Goal: Information Seeking & Learning: Learn about a topic

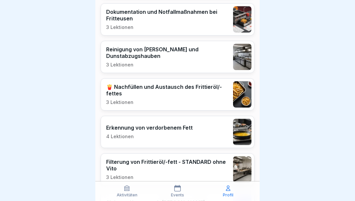
click at [229, 197] on p "Profil" at bounding box center [228, 195] width 11 height 5
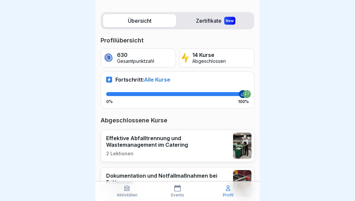
scroll to position [71, 0]
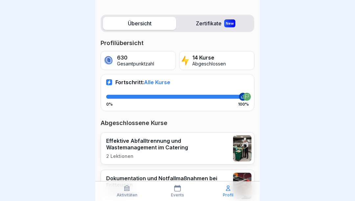
click at [245, 93] on div at bounding box center [247, 97] width 8 height 8
click at [125, 191] on icon at bounding box center [127, 188] width 7 height 7
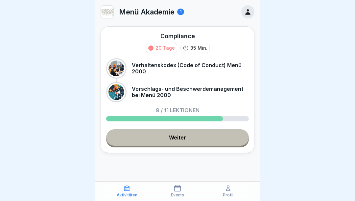
click at [178, 140] on link "Weiter" at bounding box center [177, 137] width 143 height 16
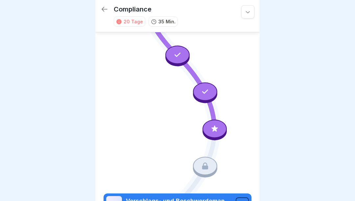
scroll to position [312, 0]
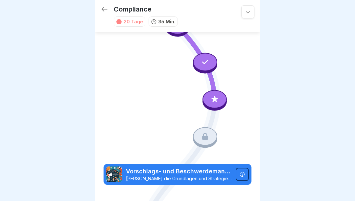
click at [216, 104] on div at bounding box center [215, 99] width 24 height 18
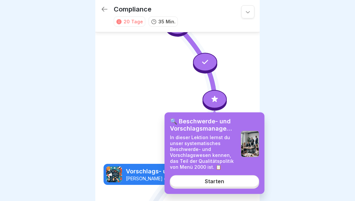
click at [209, 183] on div "Starten" at bounding box center [214, 181] width 19 height 6
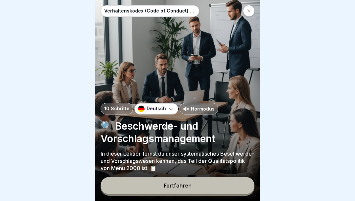
click at [202, 109] on p "Hörmodus" at bounding box center [203, 108] width 24 height 7
click at [190, 188] on div "Fortfahren" at bounding box center [178, 186] width 28 height 6
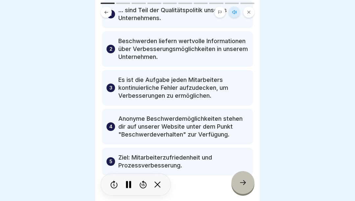
scroll to position [55, 0]
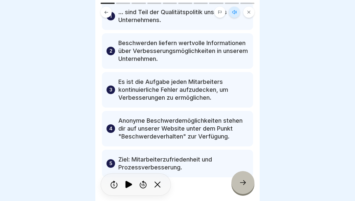
click at [242, 180] on icon at bounding box center [243, 183] width 8 height 8
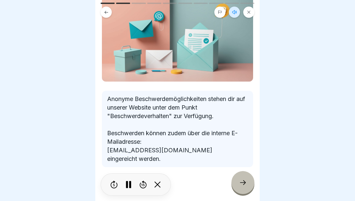
scroll to position [65, 0]
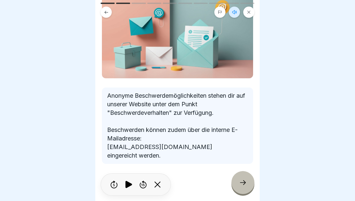
click at [243, 178] on div at bounding box center [243, 182] width 23 height 23
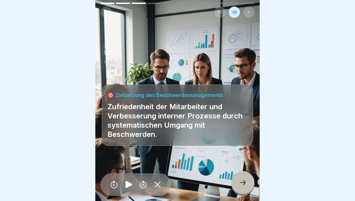
click at [244, 182] on icon at bounding box center [243, 183] width 8 height 8
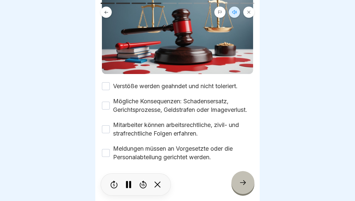
scroll to position [92, 0]
click at [106, 83] on button "Verstöße werden geahndet und nicht toleriert." at bounding box center [106, 86] width 8 height 8
click at [109, 105] on button "Mögliche Konsequenzen: Schadensersatz, Gerichtsprozesse, Geldstrafen oder Image…" at bounding box center [106, 106] width 8 height 8
click at [109, 127] on button "Mitarbeiter können arbeitsrechtliche, zivil- und strafrechtliche Folgen erfahre…" at bounding box center [106, 129] width 8 height 8
click at [110, 153] on button "Meldungen müssen an Vorgesetzte oder die Personalabteilung gerichtet werden." at bounding box center [106, 153] width 8 height 8
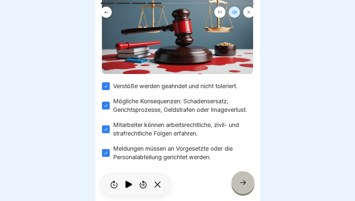
click at [246, 181] on icon at bounding box center [243, 183] width 8 height 8
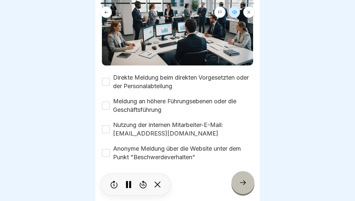
scroll to position [79, 0]
click at [107, 81] on button "Direkte Meldung beim direkten Vorgesetzten oder der Personalabteilung" at bounding box center [106, 82] width 8 height 8
click at [107, 102] on button "Meldung an höhere Führungsebenen oder die Geschäftsführung" at bounding box center [106, 106] width 8 height 8
click at [107, 131] on button "Nutzung der internen Mitarbeiter-E-Mail: [EMAIL_ADDRESS][DOMAIN_NAME]" at bounding box center [106, 129] width 8 height 8
click at [109, 152] on button "Anonyme Meldung über die Website unter dem Punkt "Beschwerdeverhalten"" at bounding box center [106, 153] width 8 height 8
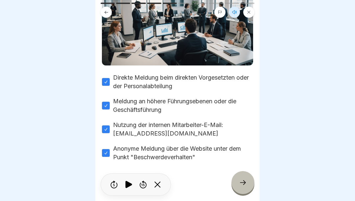
click at [241, 181] on icon at bounding box center [243, 183] width 8 height 8
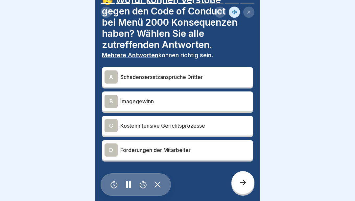
scroll to position [31, 0]
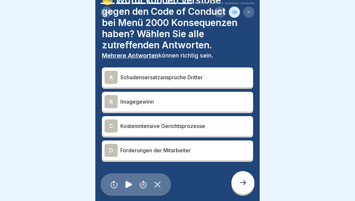
click at [112, 102] on div "B" at bounding box center [111, 101] width 13 height 13
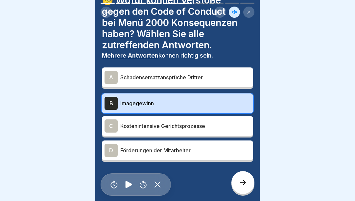
click at [111, 123] on div "C" at bounding box center [111, 125] width 13 height 13
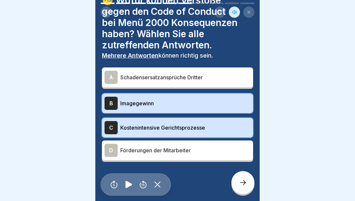
click at [246, 184] on icon at bounding box center [243, 183] width 8 height 8
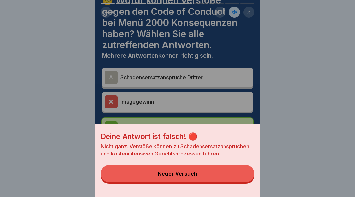
click at [201, 178] on button "Neuer Versuch" at bounding box center [178, 173] width 154 height 17
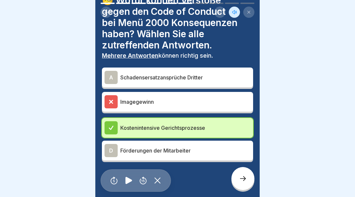
click at [242, 182] on icon at bounding box center [243, 178] width 8 height 8
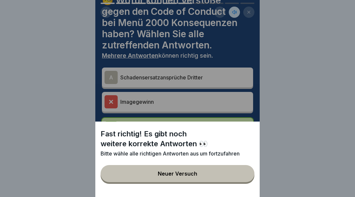
click at [220, 178] on button "Neuer Versuch" at bounding box center [178, 173] width 154 height 17
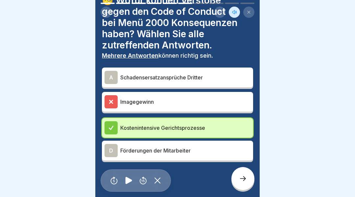
click at [111, 76] on div "A" at bounding box center [111, 77] width 13 height 13
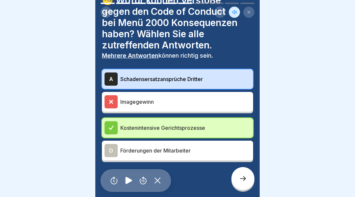
click at [244, 181] on icon at bounding box center [243, 178] width 6 height 5
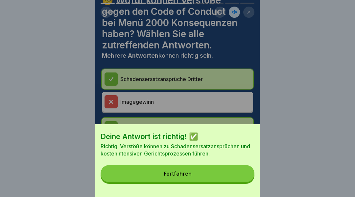
click at [220, 179] on button "Fortfahren" at bounding box center [178, 173] width 154 height 17
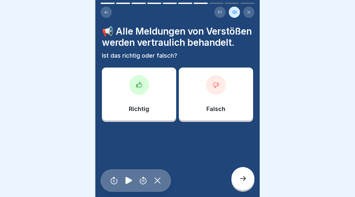
click at [139, 84] on icon at bounding box center [139, 84] width 5 height 5
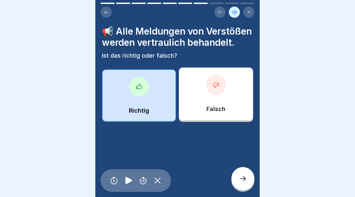
click at [243, 181] on icon at bounding box center [243, 178] width 8 height 8
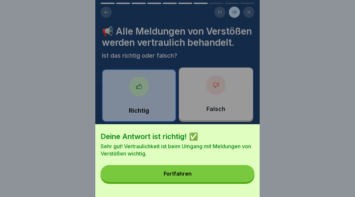
click at [231, 178] on button "Fortfahren" at bounding box center [178, 173] width 154 height 17
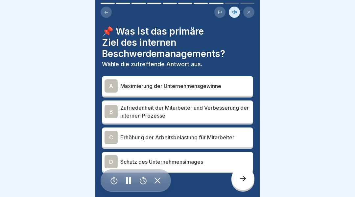
click at [113, 110] on div "B" at bounding box center [111, 111] width 13 height 13
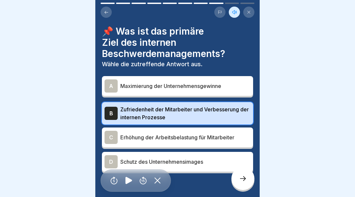
click at [109, 163] on div "D" at bounding box center [111, 161] width 13 height 13
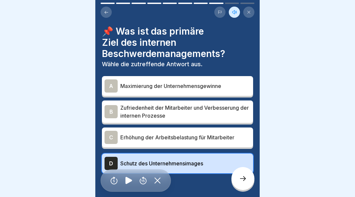
click at [109, 110] on div "B" at bounding box center [111, 111] width 13 height 13
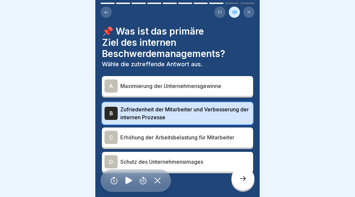
click at [246, 182] on icon at bounding box center [243, 178] width 8 height 8
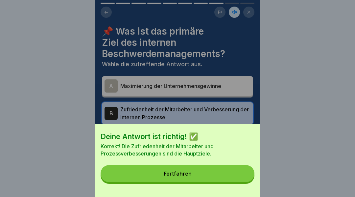
click at [232, 178] on button "Fortfahren" at bounding box center [178, 173] width 154 height 17
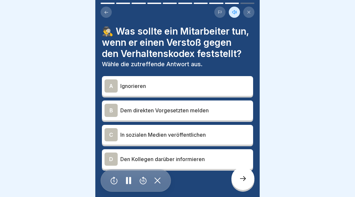
click at [110, 109] on div "B" at bounding box center [111, 110] width 13 height 13
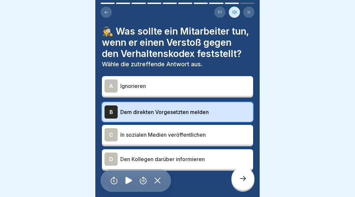
click at [244, 182] on icon at bounding box center [243, 178] width 8 height 8
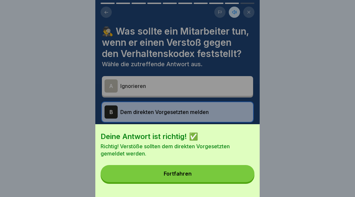
click at [221, 179] on button "Fortfahren" at bounding box center [178, 173] width 154 height 17
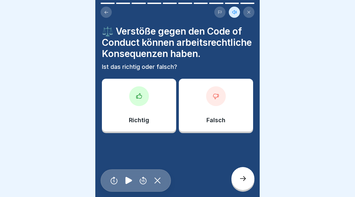
click at [142, 97] on icon at bounding box center [139, 96] width 7 height 7
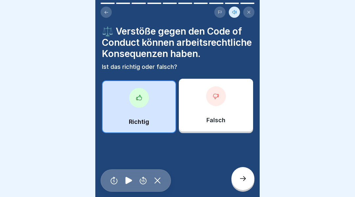
click at [247, 182] on div at bounding box center [243, 178] width 23 height 23
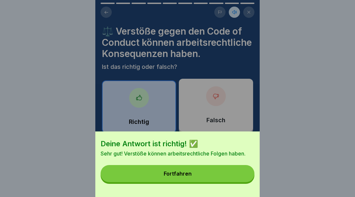
click at [223, 179] on button "Fortfahren" at bounding box center [178, 173] width 154 height 17
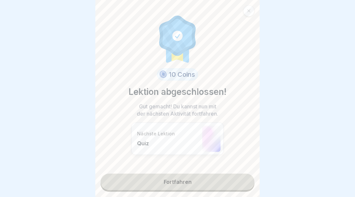
click at [216, 187] on link "Fortfahren" at bounding box center [178, 181] width 154 height 16
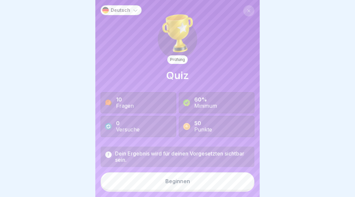
click at [223, 186] on button "Beginnen" at bounding box center [178, 181] width 154 height 18
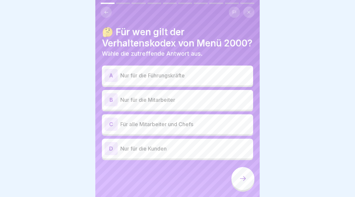
click at [113, 131] on div "C" at bounding box center [111, 123] width 13 height 13
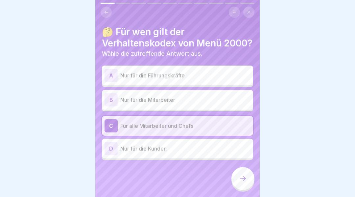
click at [244, 181] on icon at bounding box center [243, 178] width 6 height 5
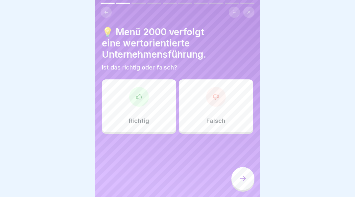
click at [139, 100] on div at bounding box center [139, 97] width 20 height 20
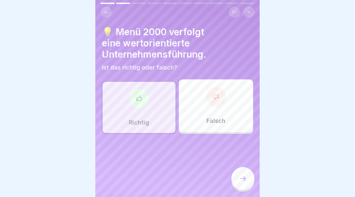
click at [247, 185] on div at bounding box center [243, 178] width 23 height 23
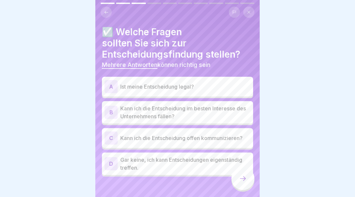
click at [113, 112] on div "B" at bounding box center [111, 112] width 13 height 13
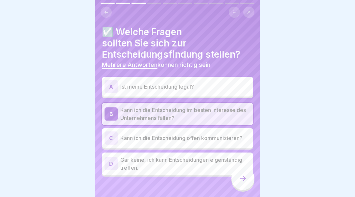
click at [112, 87] on div "A" at bounding box center [111, 86] width 13 height 13
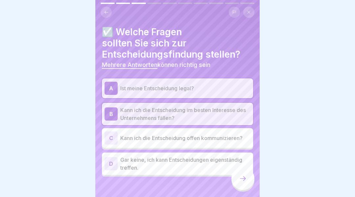
click at [246, 182] on icon at bounding box center [243, 178] width 8 height 8
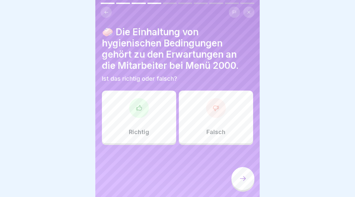
click at [141, 113] on div at bounding box center [139, 108] width 20 height 20
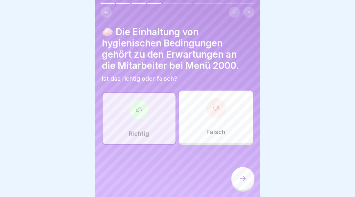
click at [243, 179] on icon at bounding box center [243, 178] width 8 height 8
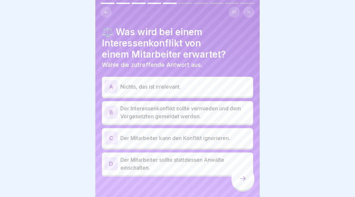
click at [107, 111] on div "B" at bounding box center [111, 112] width 13 height 13
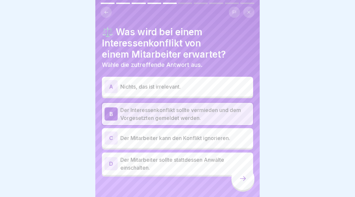
click at [241, 181] on icon at bounding box center [243, 178] width 6 height 5
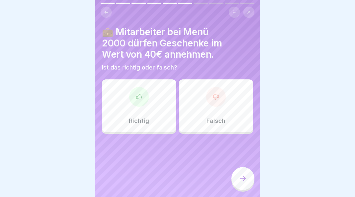
click at [221, 99] on div at bounding box center [216, 97] width 20 height 20
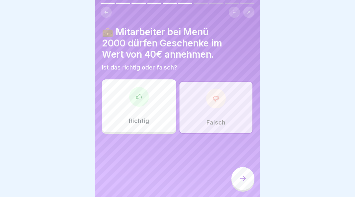
click at [244, 182] on icon at bounding box center [243, 178] width 8 height 8
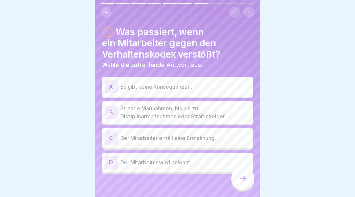
click at [110, 115] on div "B" at bounding box center [111, 112] width 13 height 13
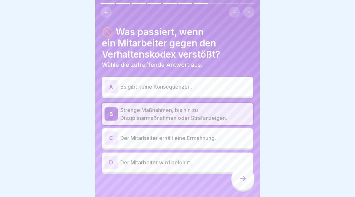
click at [244, 182] on icon at bounding box center [243, 178] width 8 height 8
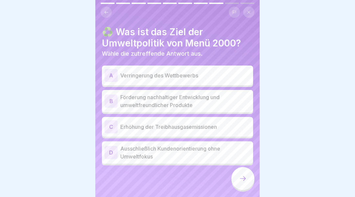
click at [113, 102] on div "B" at bounding box center [111, 100] width 13 height 13
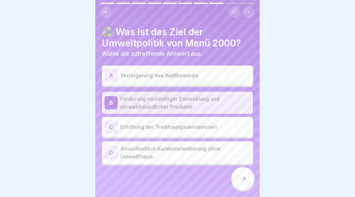
click at [244, 182] on icon at bounding box center [243, 178] width 8 height 8
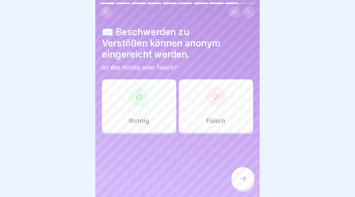
click at [139, 102] on div at bounding box center [139, 97] width 20 height 20
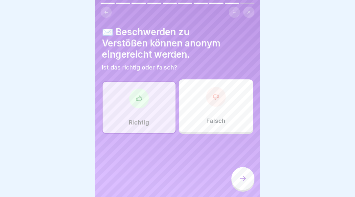
click at [242, 178] on div at bounding box center [243, 178] width 23 height 23
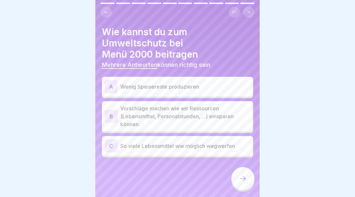
click at [109, 80] on div "A" at bounding box center [111, 86] width 13 height 13
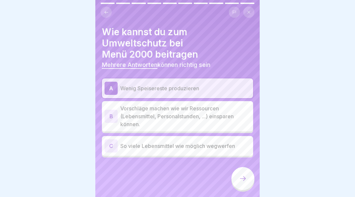
click at [115, 110] on div "B" at bounding box center [111, 116] width 13 height 13
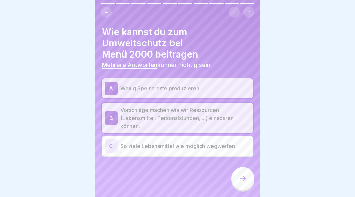
click at [244, 180] on icon at bounding box center [243, 178] width 8 height 8
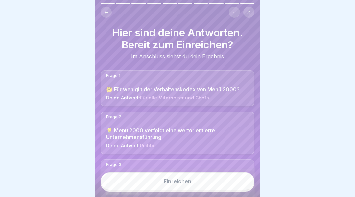
click at [214, 184] on button "Einreichen" at bounding box center [178, 181] width 154 height 18
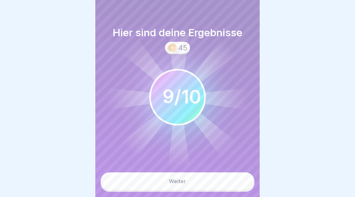
click at [184, 184] on div "Weiter" at bounding box center [177, 181] width 17 height 6
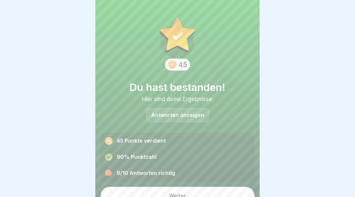
click at [209, 198] on button "Weiter" at bounding box center [178, 196] width 154 height 18
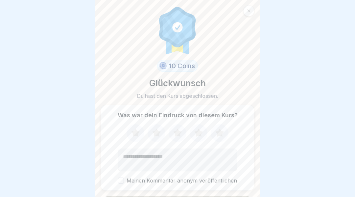
click at [133, 138] on icon at bounding box center [135, 132] width 17 height 17
click at [153, 134] on icon at bounding box center [156, 132] width 17 height 17
click at [174, 132] on icon at bounding box center [177, 132] width 9 height 8
click at [193, 134] on icon at bounding box center [198, 132] width 17 height 17
click at [175, 161] on textarea "Kommentar (optional)" at bounding box center [177, 159] width 119 height 22
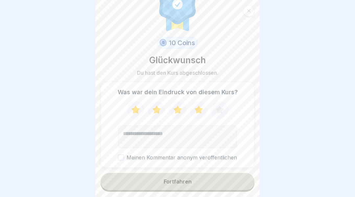
scroll to position [23, 0]
click at [216, 182] on button "Fortfahren" at bounding box center [178, 181] width 154 height 17
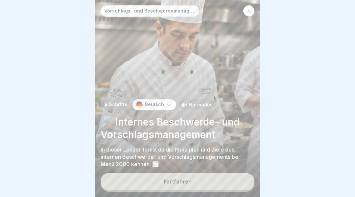
click at [196, 108] on div "Hörmodus" at bounding box center [197, 105] width 39 height 12
click at [209, 181] on button "Fortfahren" at bounding box center [178, 181] width 154 height 17
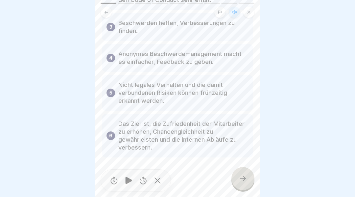
scroll to position [141, 0]
click at [242, 185] on div at bounding box center [243, 178] width 23 height 23
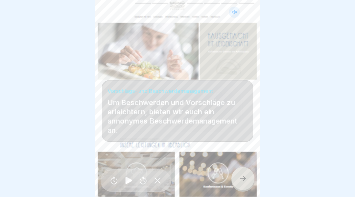
click at [246, 177] on icon at bounding box center [243, 178] width 8 height 8
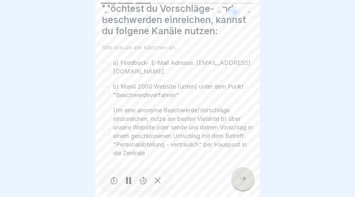
scroll to position [23, 0]
click at [103, 63] on button "a) Feedback- E-Mail Adresse: [EMAIL_ADDRESS][DOMAIN_NAME]" at bounding box center [106, 67] width 8 height 8
click at [105, 92] on button "b) Menü 2000 Website (unten) unter dem Punkt "Beschwerdeverfahren"" at bounding box center [106, 91] width 8 height 8
click at [104, 132] on button "Um eine anonyme Beschwerde/Vorschläge einzureichen, nutze am besten Variante b)…" at bounding box center [106, 132] width 8 height 8
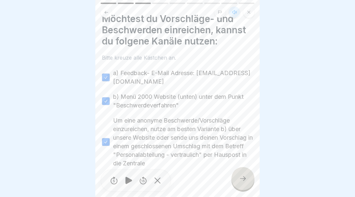
scroll to position [13, 0]
click at [244, 180] on icon at bounding box center [243, 178] width 6 height 5
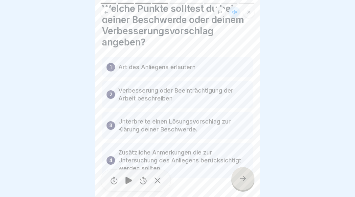
scroll to position [23, 0]
click at [243, 178] on icon at bounding box center [243, 178] width 8 height 8
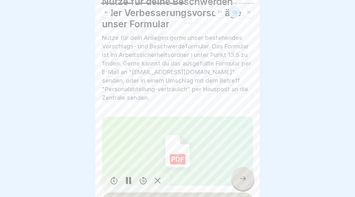
scroll to position [31, 0]
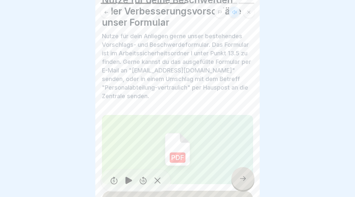
click at [238, 179] on div at bounding box center [243, 178] width 23 height 23
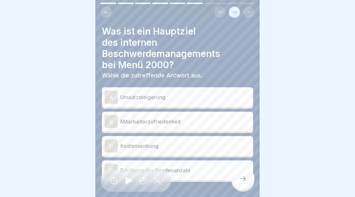
click at [109, 115] on div "B" at bounding box center [111, 121] width 13 height 13
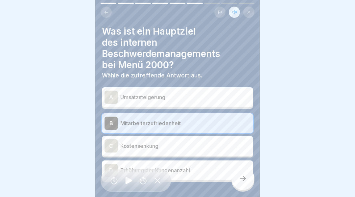
click at [247, 178] on icon at bounding box center [243, 178] width 8 height 8
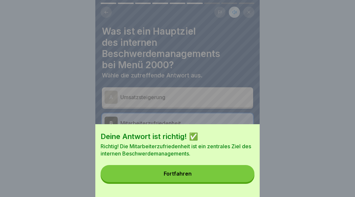
click at [230, 174] on button "Fortfahren" at bounding box center [178, 173] width 154 height 17
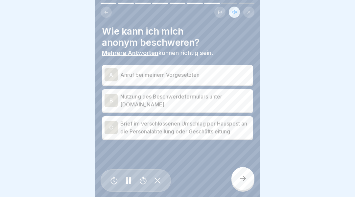
click at [110, 98] on div "B" at bounding box center [111, 100] width 13 height 13
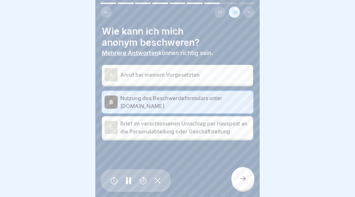
click at [111, 127] on div "C" at bounding box center [111, 127] width 13 height 13
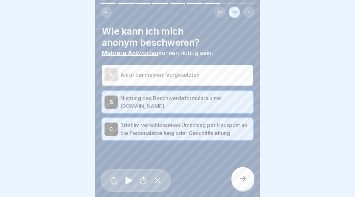
click at [245, 177] on icon at bounding box center [243, 178] width 8 height 8
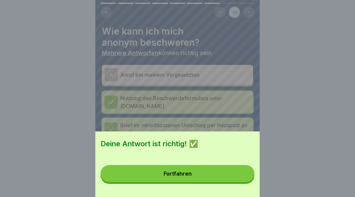
click at [225, 175] on button "Fortfahren" at bounding box center [178, 173] width 154 height 17
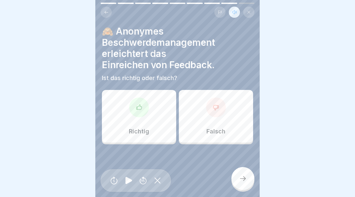
click at [137, 109] on icon at bounding box center [139, 106] width 5 height 5
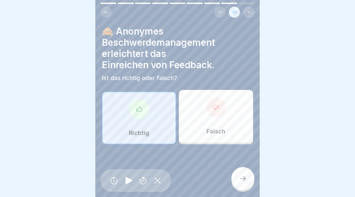
click at [241, 174] on div at bounding box center [243, 178] width 23 height 23
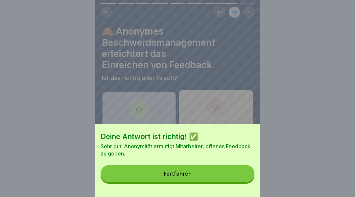
click at [206, 173] on button "Fortfahren" at bounding box center [178, 173] width 154 height 17
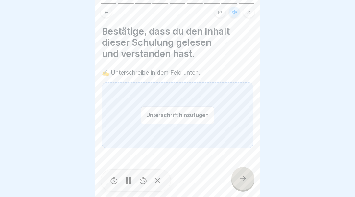
click at [138, 121] on div "Unterschrift hinzufügen" at bounding box center [177, 115] width 151 height 66
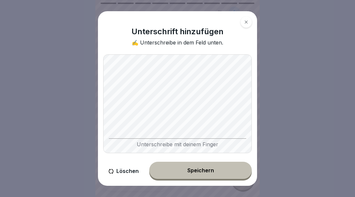
click at [206, 172] on div "Speichern" at bounding box center [201, 170] width 27 height 6
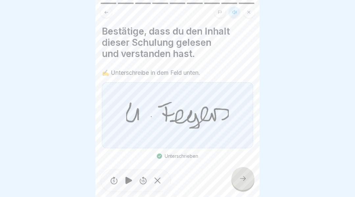
click at [242, 175] on icon at bounding box center [243, 178] width 8 height 8
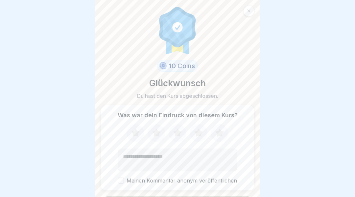
click at [138, 135] on icon at bounding box center [135, 132] width 9 height 8
click at [162, 138] on icon at bounding box center [156, 132] width 17 height 17
click at [179, 132] on icon at bounding box center [177, 132] width 9 height 8
click at [198, 137] on icon at bounding box center [198, 132] width 17 height 17
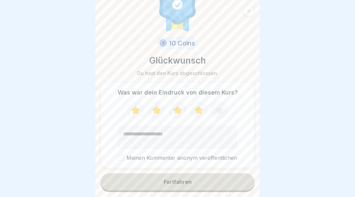
scroll to position [23, 0]
click at [205, 182] on button "Fortfahren" at bounding box center [178, 181] width 154 height 17
